Goal: Information Seeking & Learning: Learn about a topic

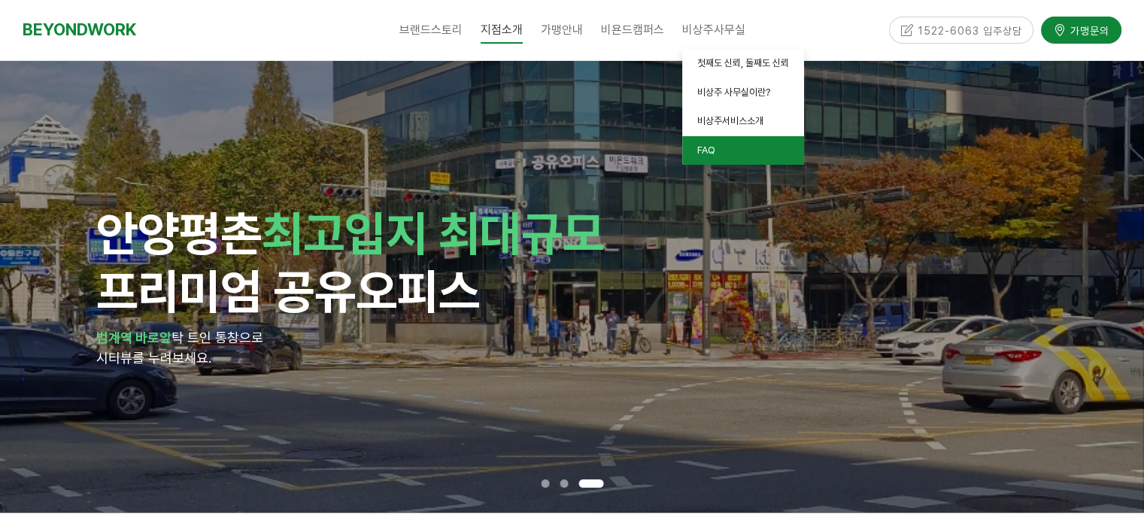
click at [730, 147] on link "FAQ" at bounding box center [743, 150] width 122 height 29
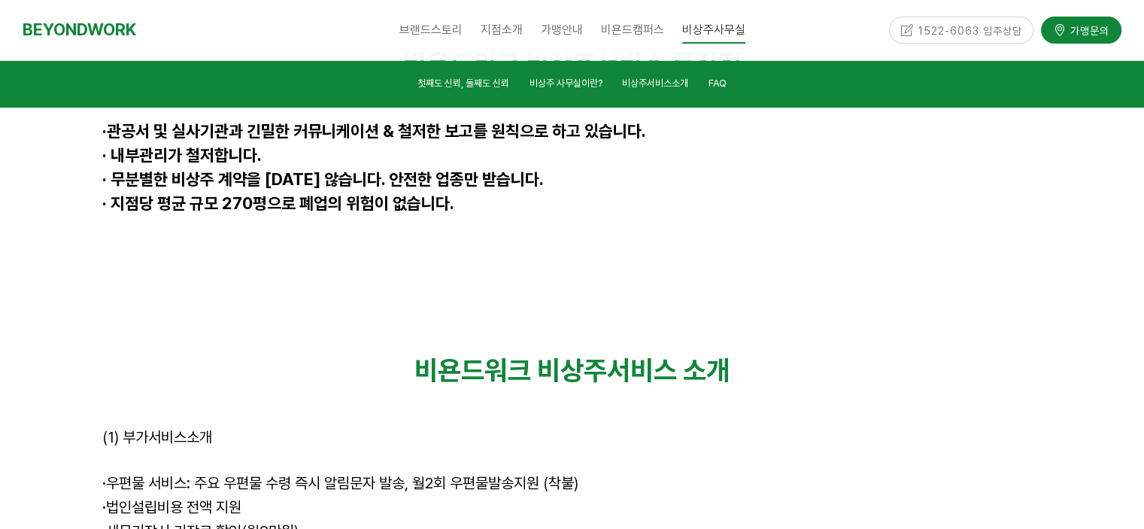
scroll to position [4126, 0]
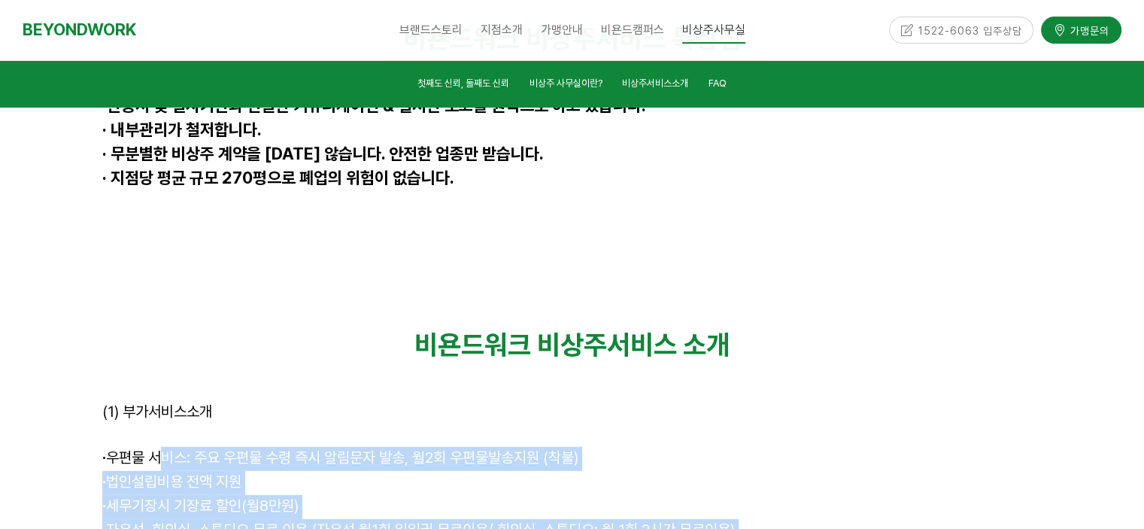
drag, startPoint x: 158, startPoint y: 293, endPoint x: 251, endPoint y: 390, distance: 134.1
click at [251, 390] on div "비욘드워크 비상주서비스 소개 (1) 부가서비스소개 · 우편물 서비스: 주요 우편물 수령 즉시 알림문자 발송, 월2회 우편물발송지원 (착불) ·…" at bounding box center [572, 496] width 940 height 335
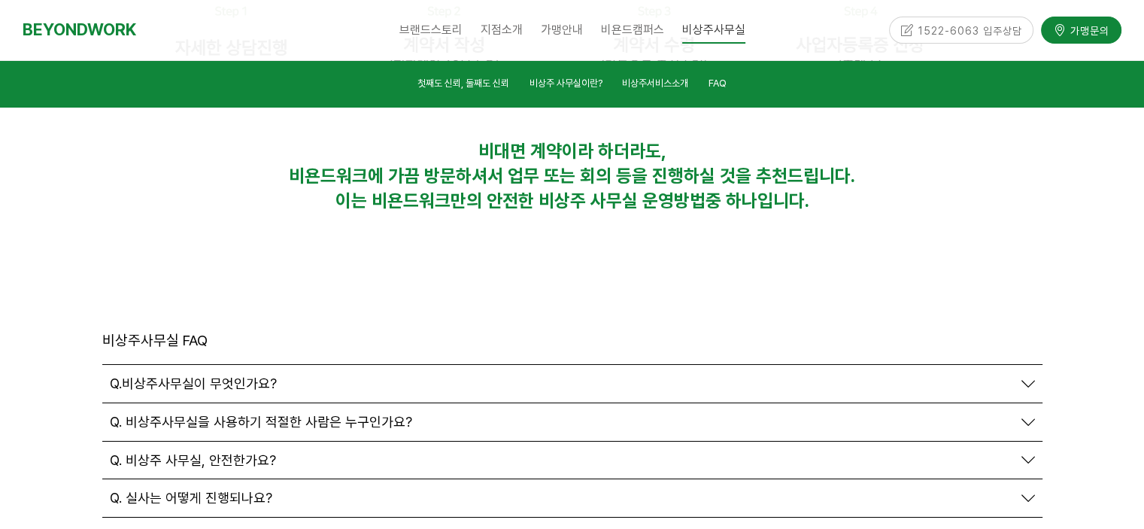
scroll to position [5104, 0]
click at [214, 489] on span "Q. 실사는 어떻게 진행되나요?" at bounding box center [191, 497] width 162 height 17
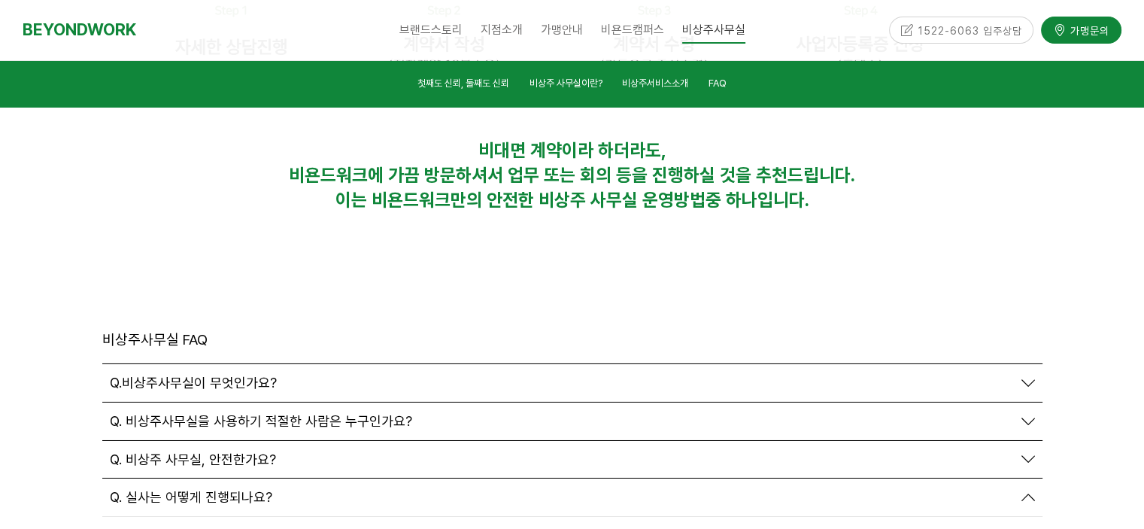
click at [238, 489] on span "Q. 실사는 어떻게 진행되나요?" at bounding box center [191, 497] width 162 height 17
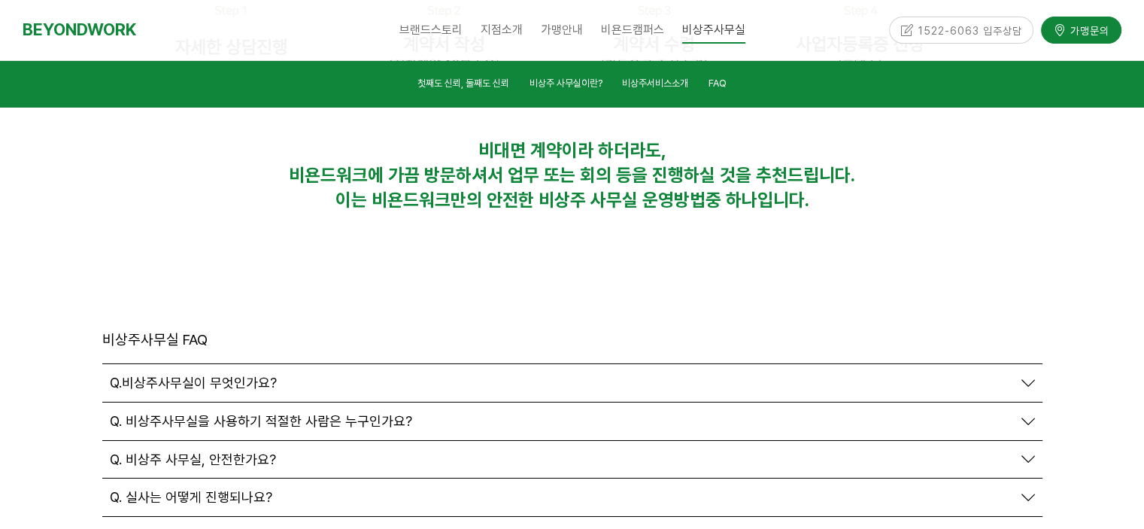
click at [226, 517] on div "Q. 계약 방식은 어떻게 되나요?" at bounding box center [572, 536] width 940 height 38
click at [227, 517] on div "Q. 계약 방식은 어떻게 되나요?" at bounding box center [572, 536] width 940 height 38
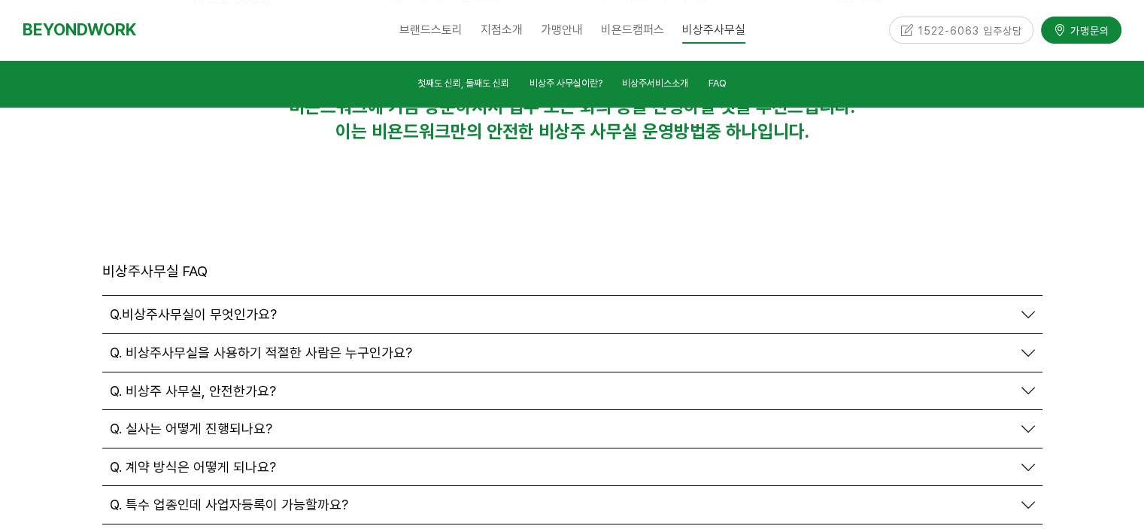
scroll to position [5255, 0]
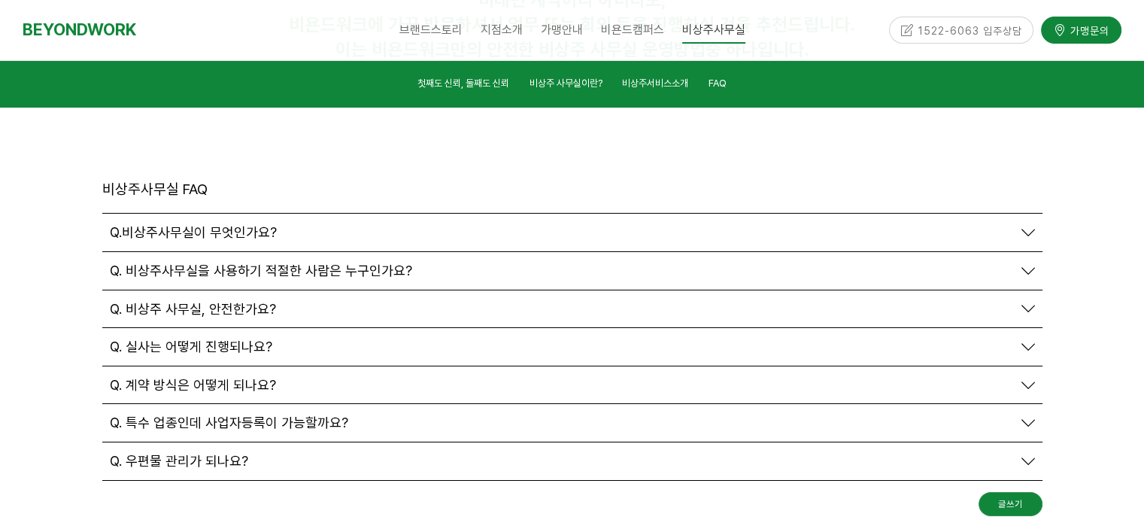
click at [266, 377] on span "Q. 계약 방식은 어떻게 되나요?" at bounding box center [193, 385] width 166 height 17
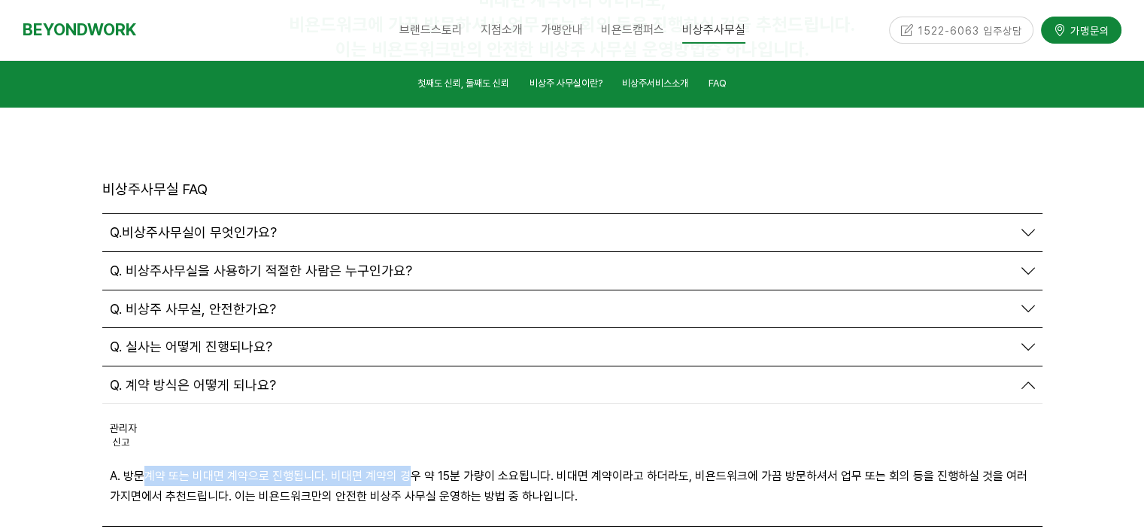
drag, startPoint x: 147, startPoint y: 304, endPoint x: 404, endPoint y: 315, distance: 256.8
click at [404, 466] on p "A. 방문계약 또는 비대면 계약으로 진행됩니다. 비대면 계약의 경우 약 15분 가량이 소요됩니다. 비대면 계약이라고 하더라도, 비욘드워크에 가…" at bounding box center [572, 486] width 925 height 41
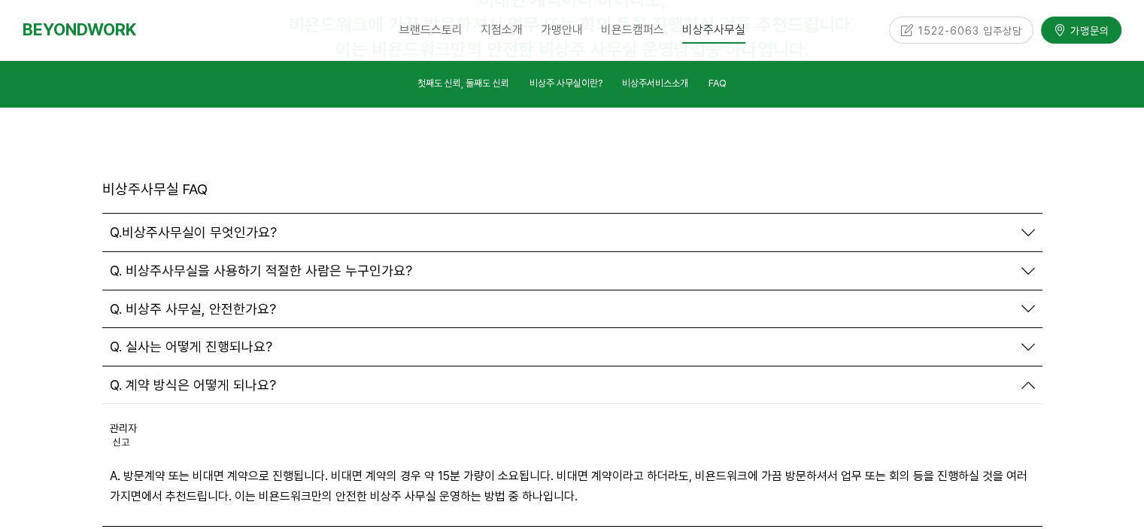
click at [484, 466] on p "A. 방문계약 또는 비대면 계약으로 진행됩니다. 비대면 계약의 경우 약 15분 가량이 소요됩니다. 비대면 계약이라고 하더라도, 비욘드워크에 가…" at bounding box center [572, 486] width 925 height 41
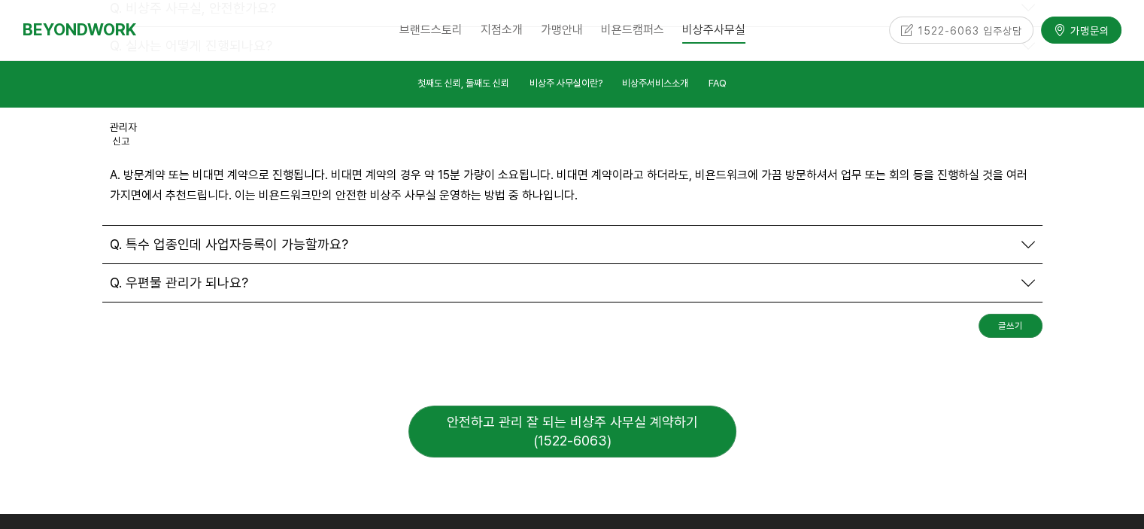
click at [560, 405] on div "안전하고 관리 잘 되는 비상주 사무실 계약하기 (1522-6063)" at bounding box center [572, 431] width 328 height 52
click at [463, 405] on div "안전하고 관리 잘 되는 비상주 사무실 계약하기 (1522-6063)" at bounding box center [572, 431] width 328 height 52
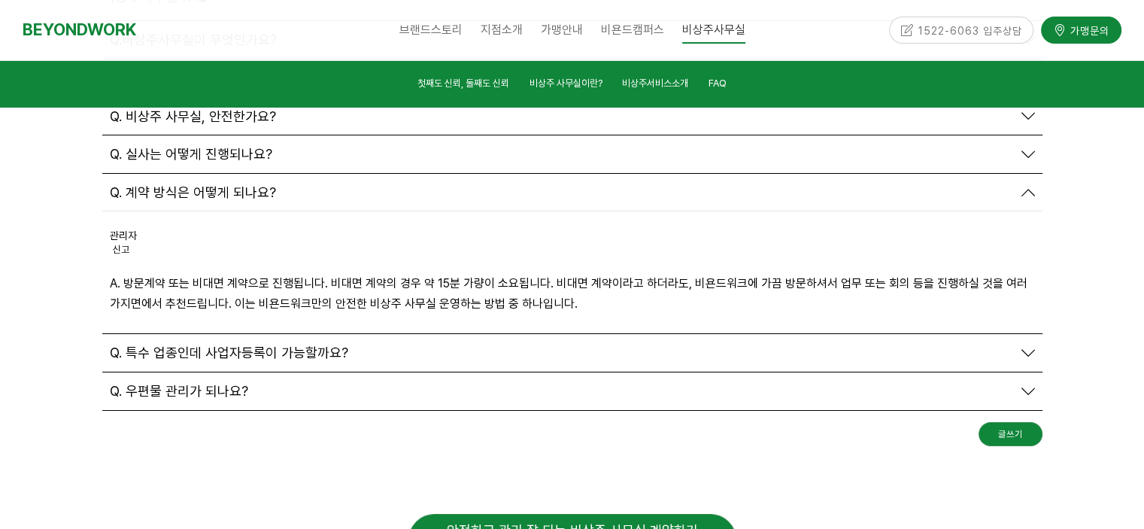
scroll to position [5330, 0]
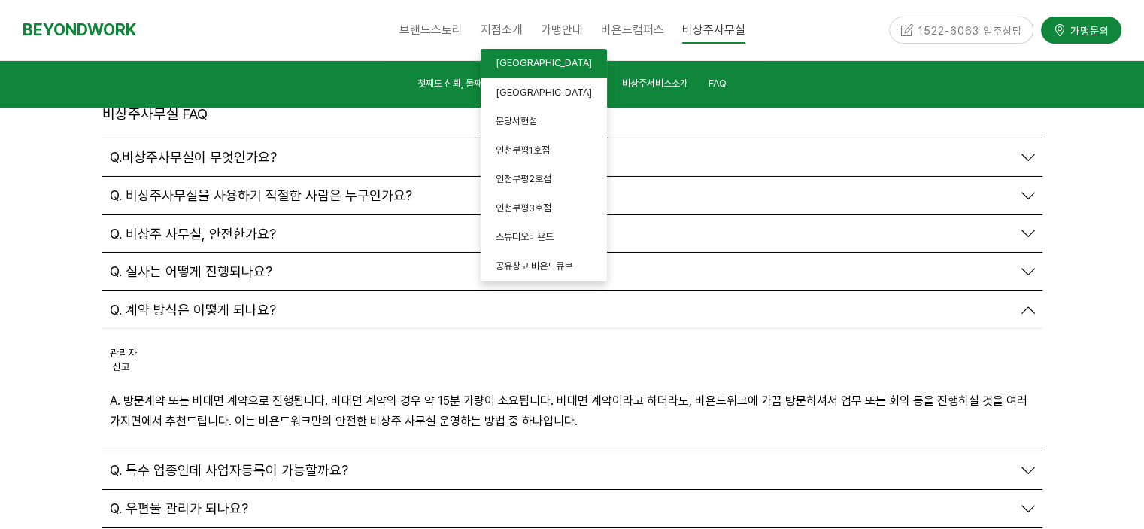
click at [524, 66] on span "[GEOGRAPHIC_DATA]" at bounding box center [544, 62] width 96 height 11
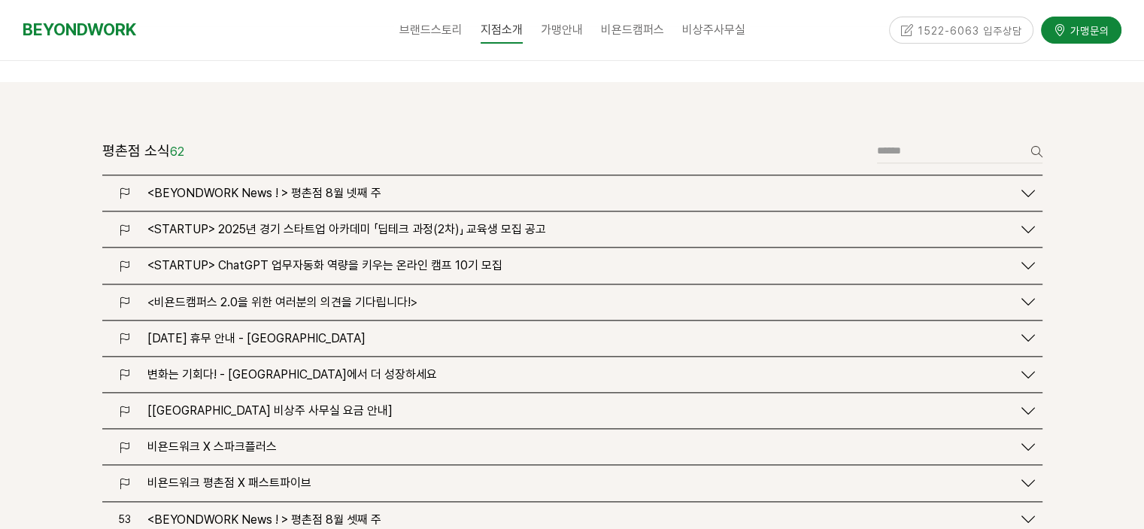
scroll to position [1730, 0]
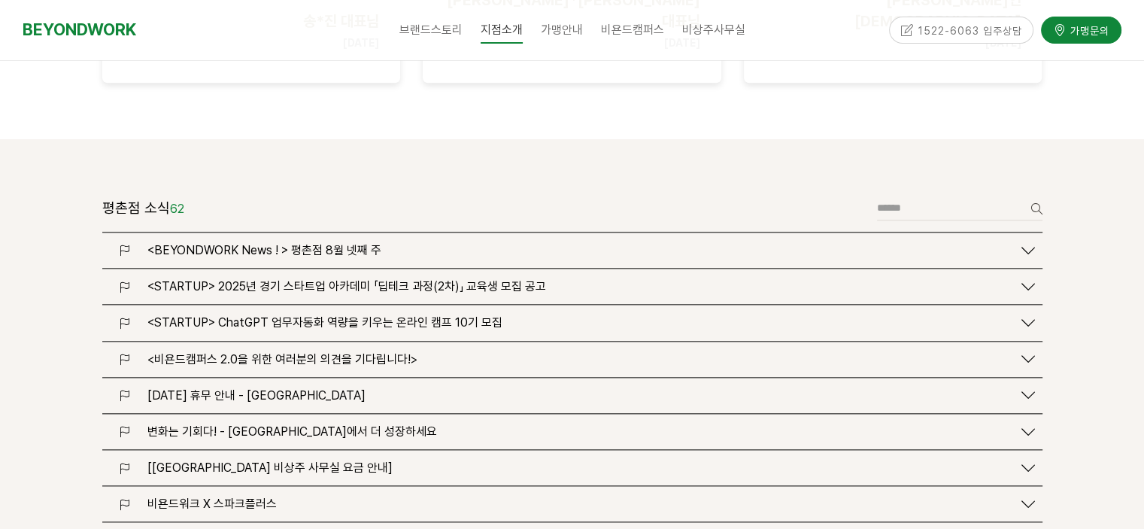
click at [336, 279] on span "<STARTUP> 2025년 경기 스타트업 아카데미 「딥테크 과정(2차)」 교육생 모집 공고" at bounding box center [346, 286] width 399 height 14
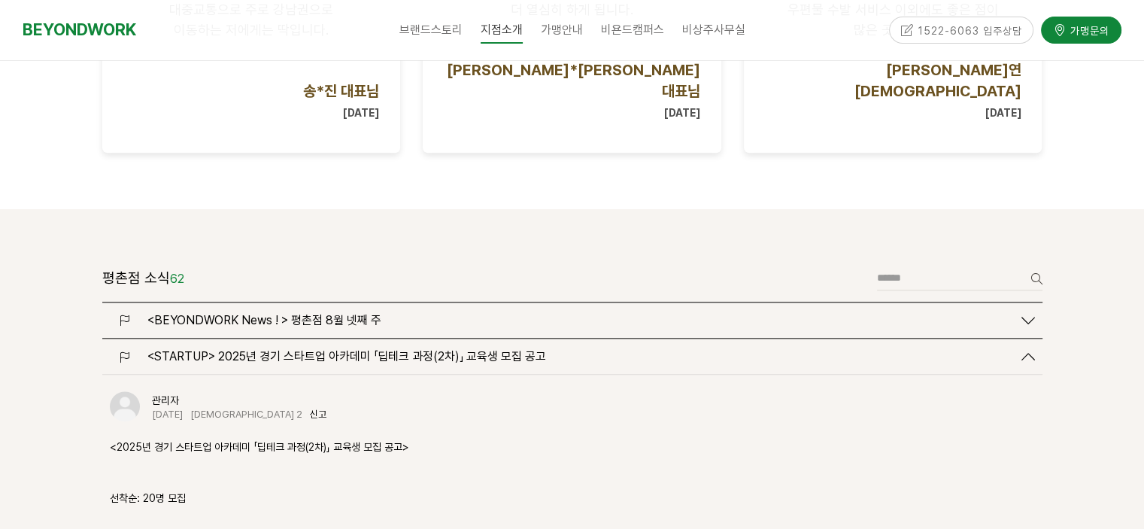
scroll to position [1655, 0]
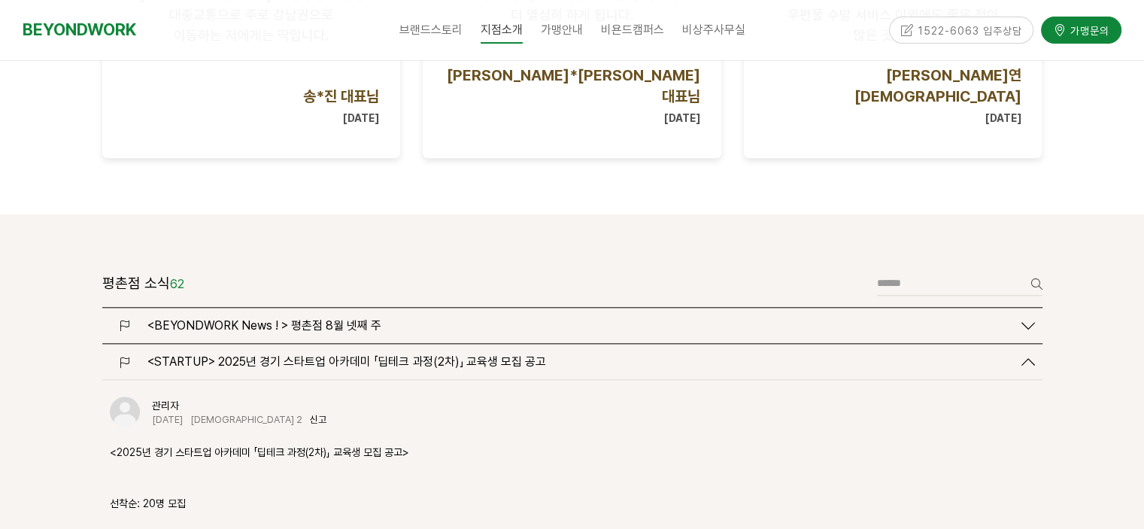
click at [303, 354] on span "<STARTUP> 2025년 경기 스타트업 아카데미 「딥테크 과정(2차)」 교육생 모집 공고" at bounding box center [346, 361] width 399 height 14
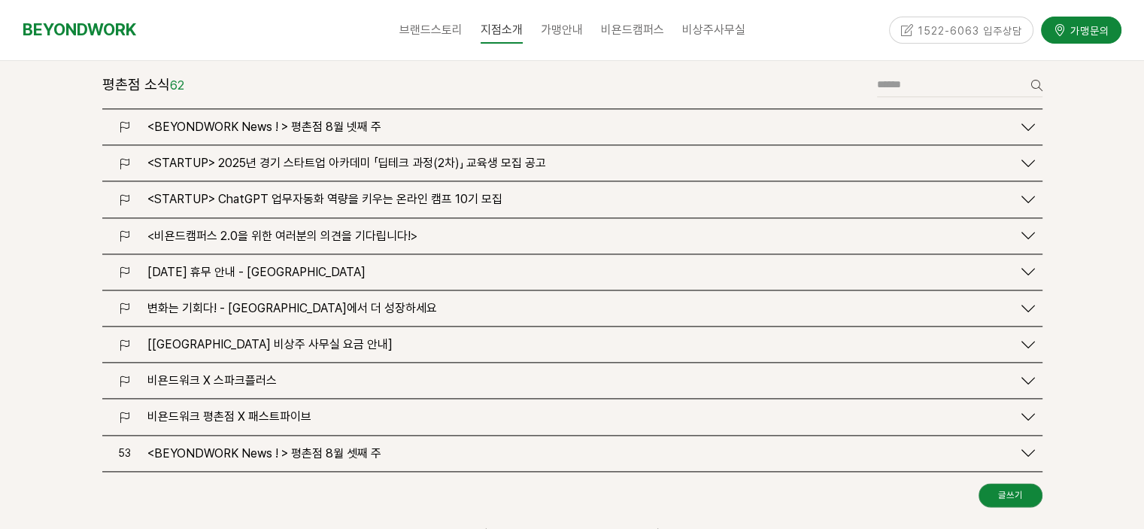
scroll to position [1881, 0]
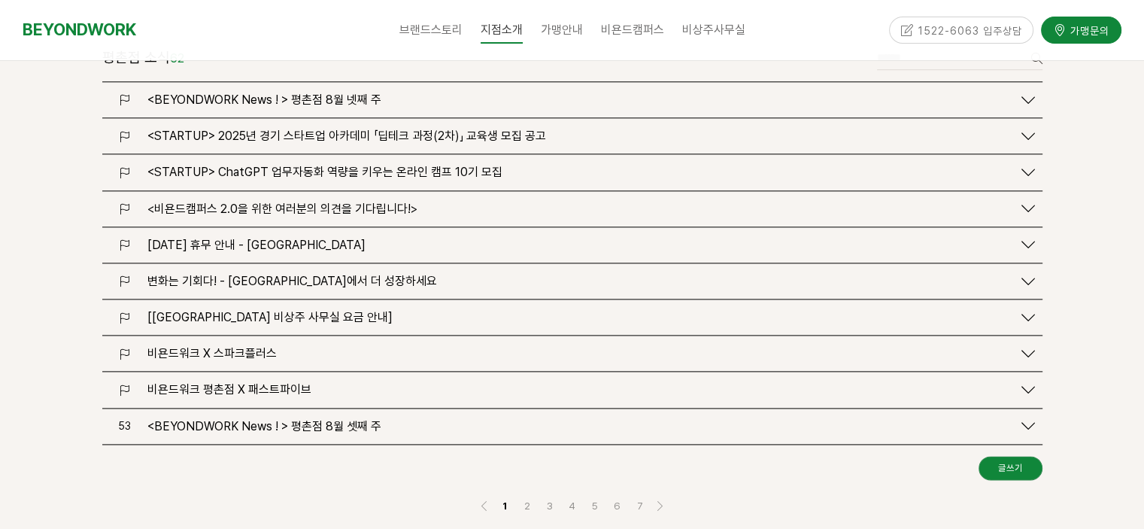
click at [310, 299] on div "[[GEOGRAPHIC_DATA] 비상주 사무실 요금 안내]" at bounding box center [572, 316] width 940 height 35
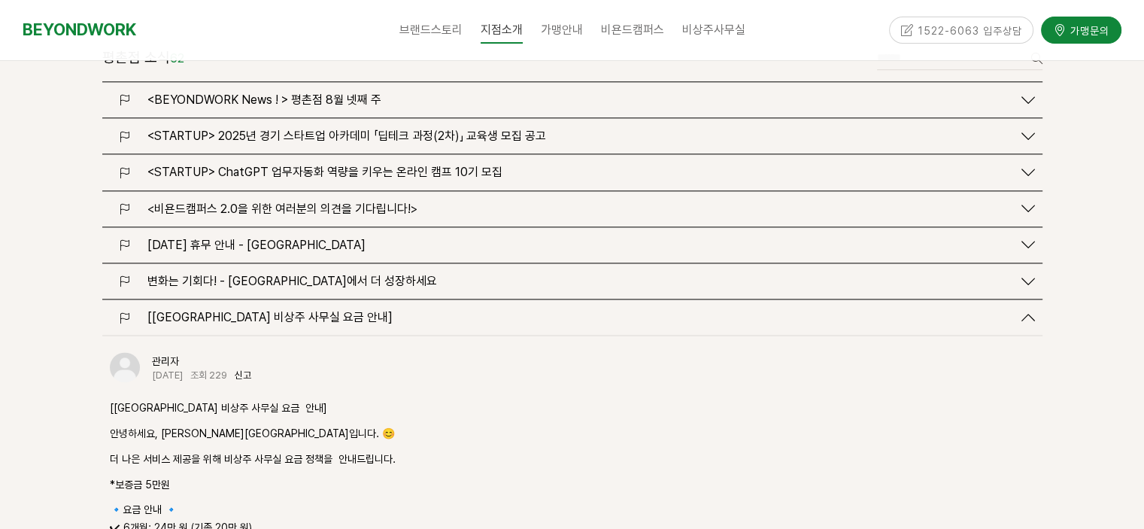
click at [317, 310] on span "[[GEOGRAPHIC_DATA] 비상주 사무실 요금 안내]" at bounding box center [269, 317] width 245 height 14
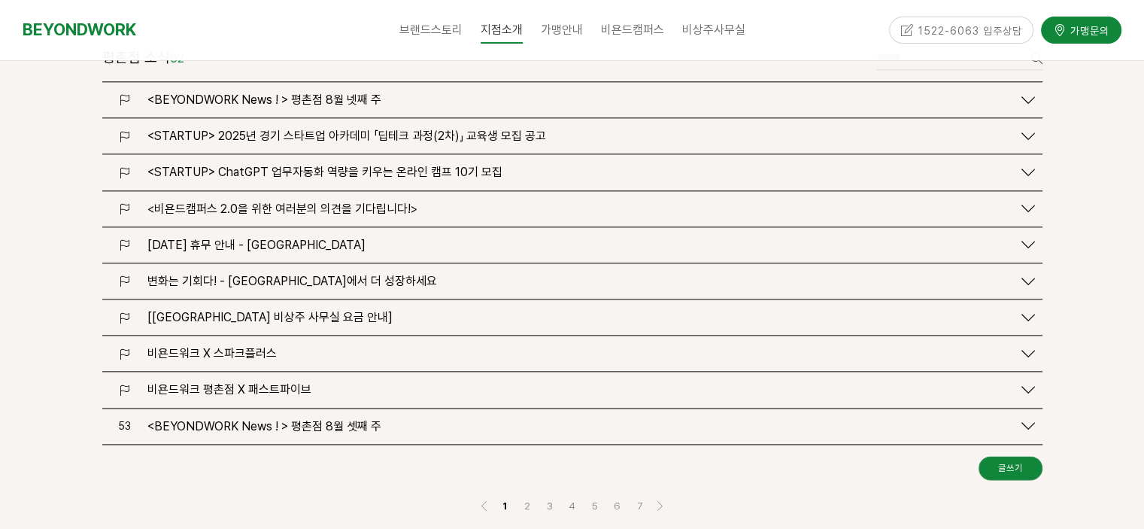
click at [317, 310] on span "[[GEOGRAPHIC_DATA] 비상주 사무실 요금 안내]" at bounding box center [269, 317] width 245 height 14
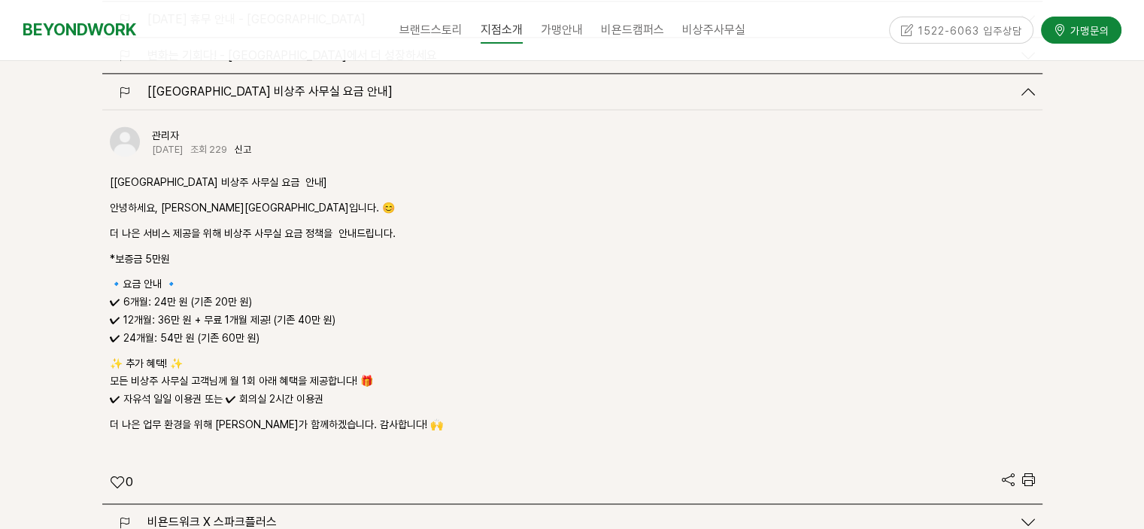
scroll to position [2106, 0]
